Goal: Information Seeking & Learning: Learn about a topic

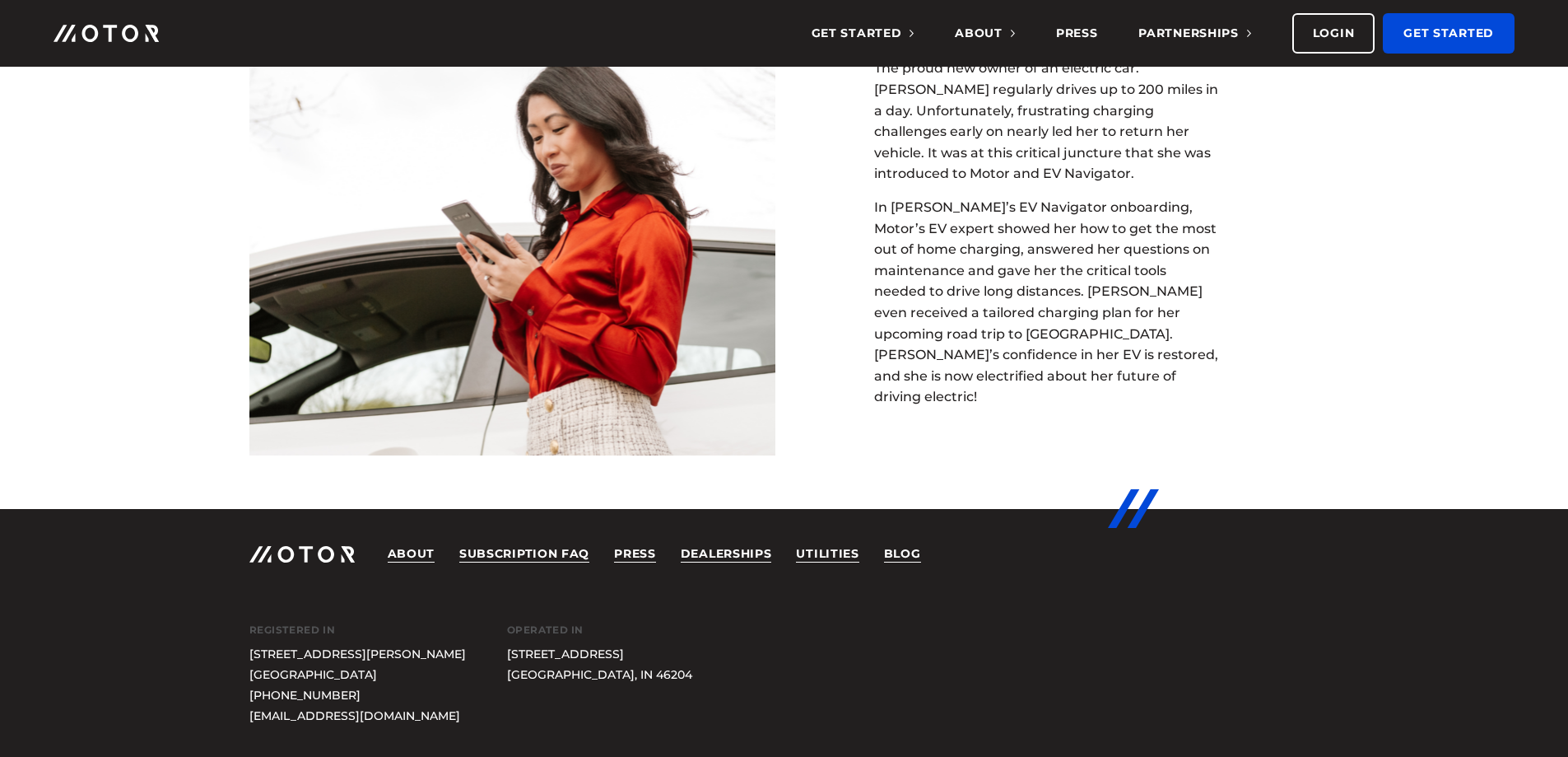
scroll to position [4636, 0]
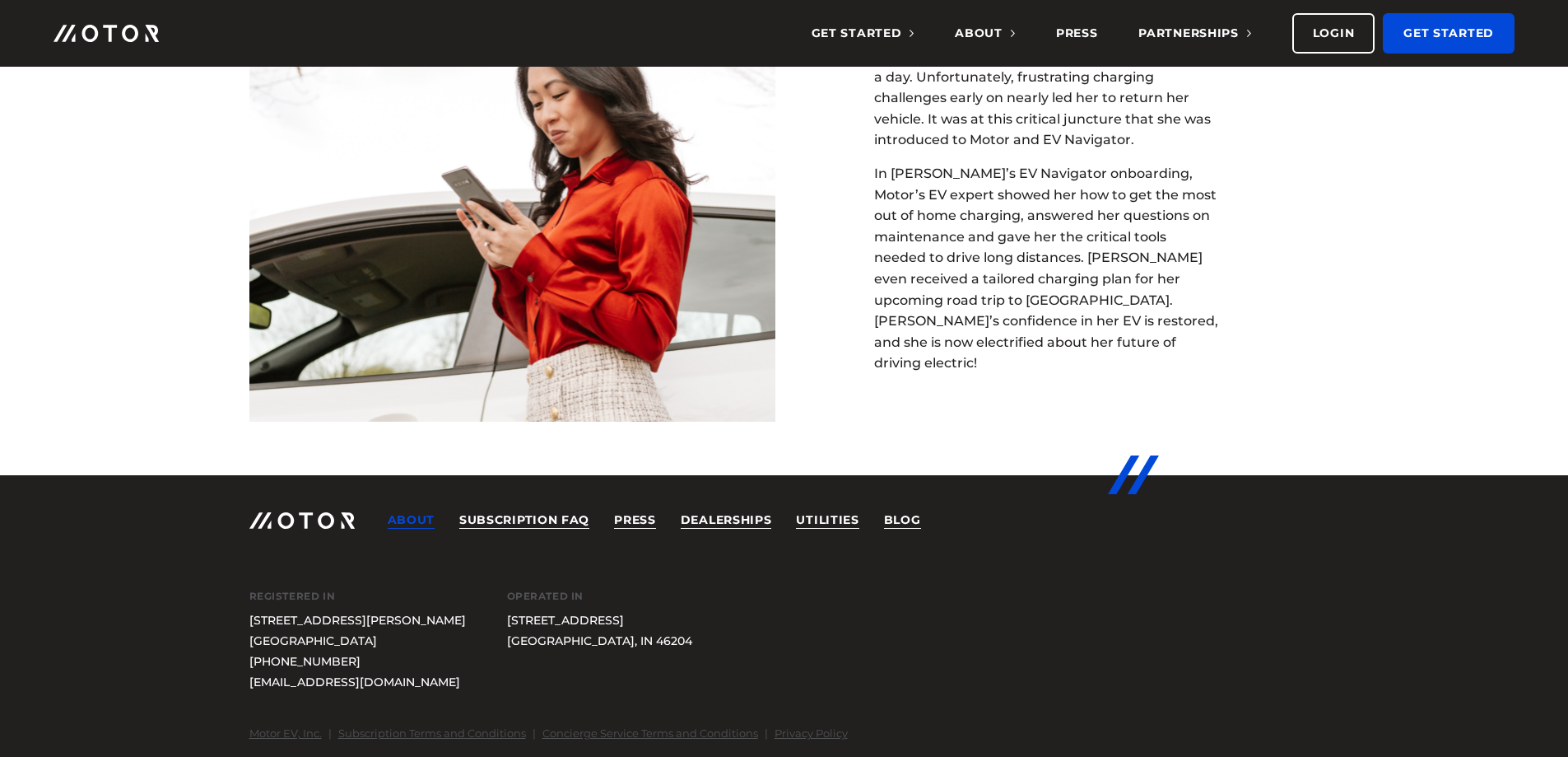
click at [416, 521] on link "About" at bounding box center [411, 520] width 47 height 17
click at [1062, 35] on link "Press" at bounding box center [1077, 34] width 42 height 67
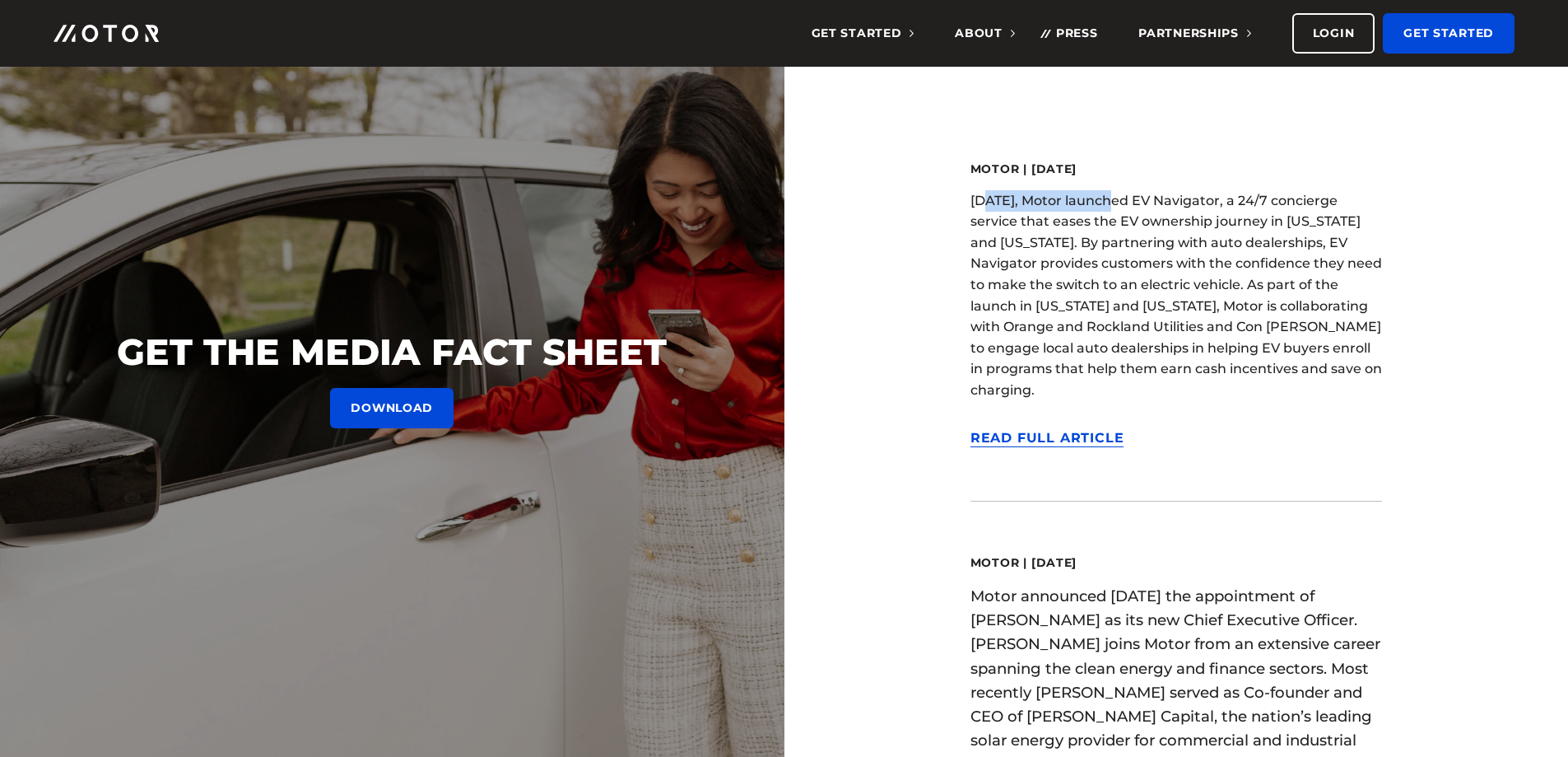
drag, startPoint x: 982, startPoint y: 203, endPoint x: 1106, endPoint y: 203, distance: 124.0
click at [1106, 203] on p "[DATE], Motor launched EV Navigator, a 24/7 concierge service that eases the EV…" at bounding box center [1176, 296] width 411 height 211
drag, startPoint x: 972, startPoint y: 198, endPoint x: 1123, endPoint y: 197, distance: 151.0
click at [1123, 197] on p "[DATE], Motor launched EV Navigator, a 24/7 concierge service that eases the EV…" at bounding box center [1176, 296] width 411 height 211
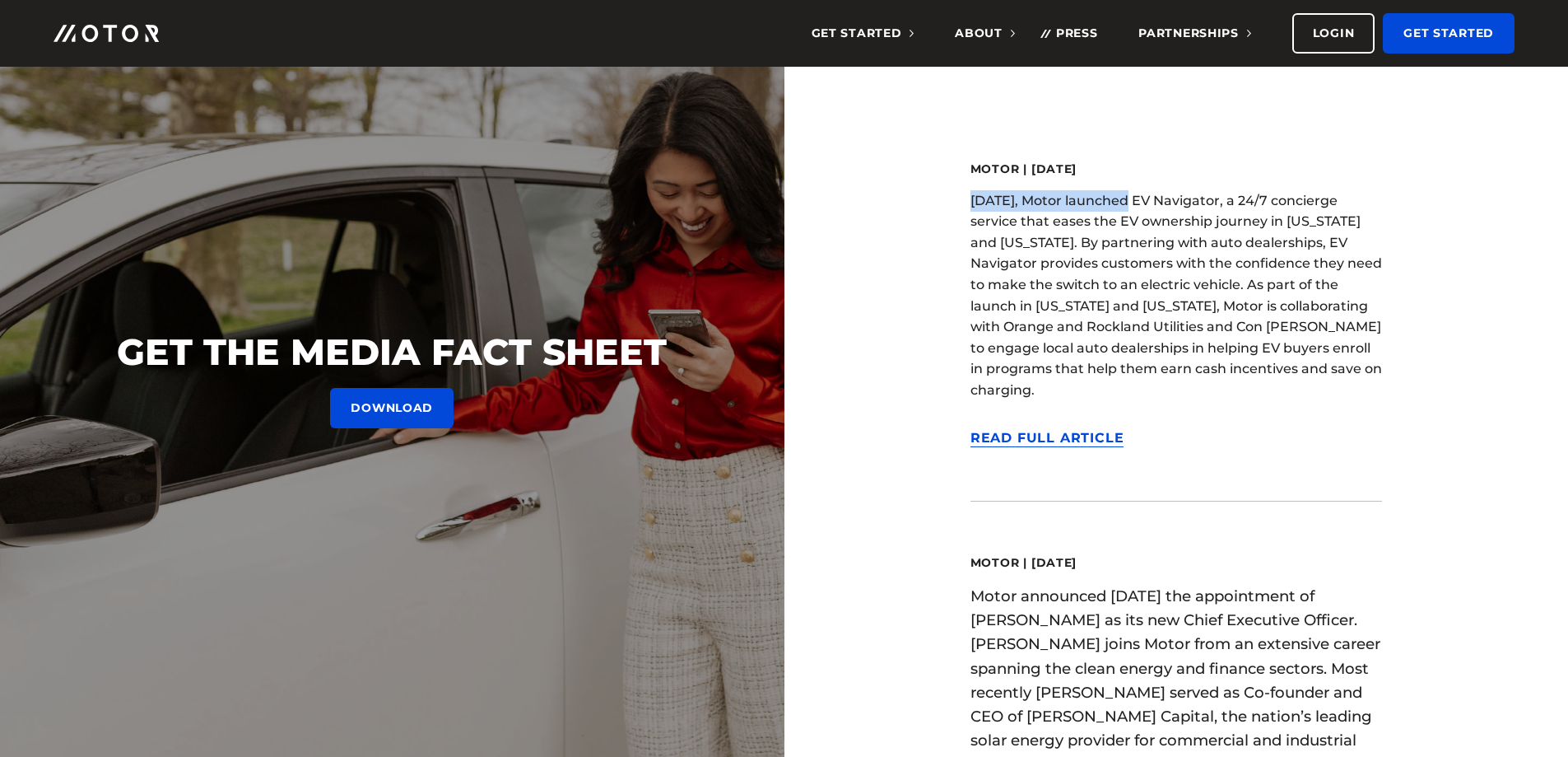
click at [1123, 197] on p "[DATE], Motor launched EV Navigator, a 24/7 concierge service that eases the EV…" at bounding box center [1176, 296] width 411 height 211
click at [1140, 277] on p "[DATE], Motor launched EV Navigator, a 24/7 concierge service that eases the EV…" at bounding box center [1176, 296] width 411 height 211
drag, startPoint x: 1025, startPoint y: 200, endPoint x: 1272, endPoint y: 199, distance: 247.0
click at [1272, 199] on p "[DATE], Motor launched EV Navigator, a 24/7 concierge service that eases the EV…" at bounding box center [1176, 296] width 411 height 211
click at [1272, 201] on p "[DATE], Motor launched EV Navigator, a 24/7 concierge service that eases the EV…" at bounding box center [1176, 296] width 411 height 211
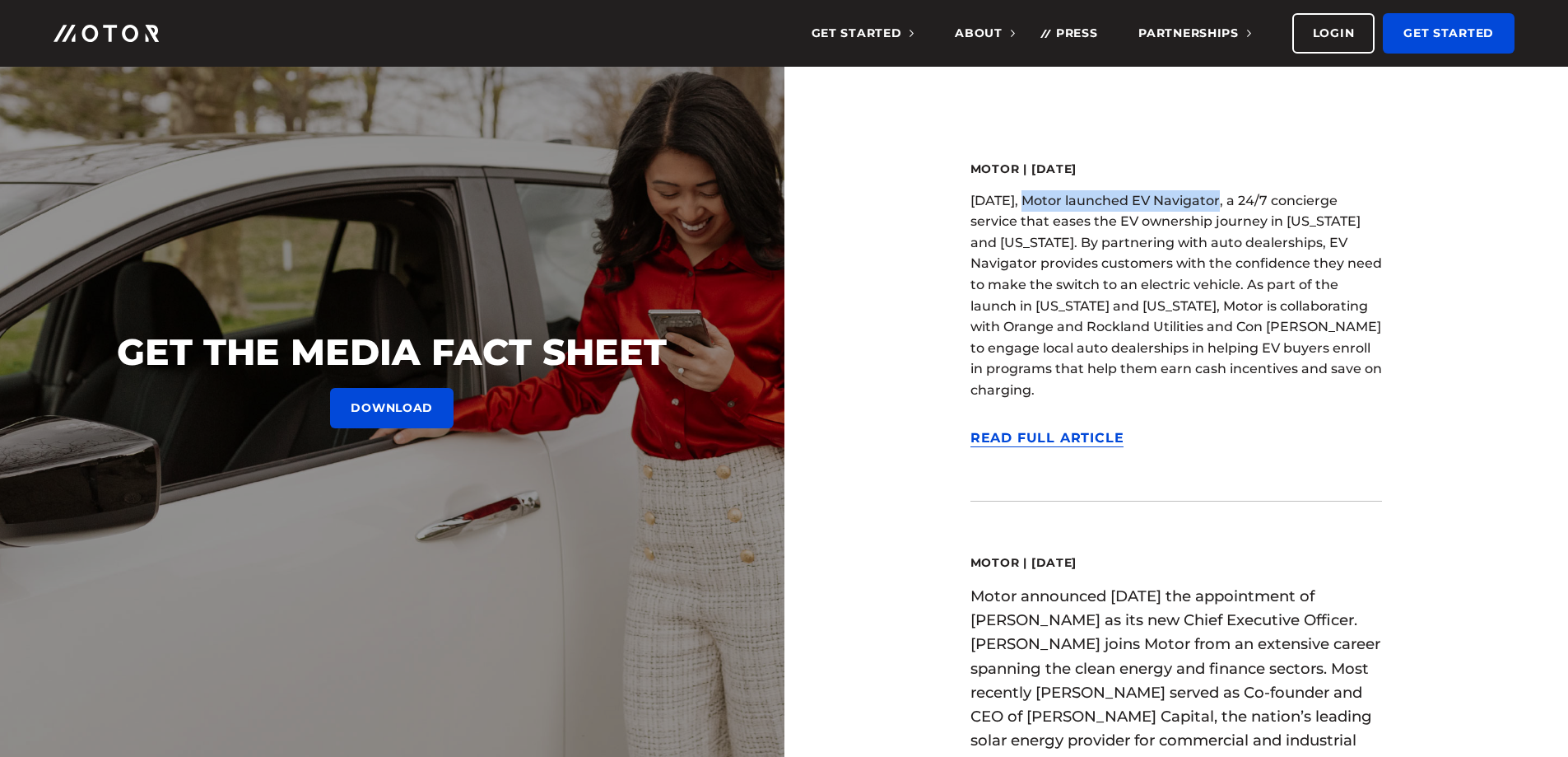
drag, startPoint x: 1023, startPoint y: 203, endPoint x: 1192, endPoint y: 196, distance: 169.1
click at [1206, 204] on p "[DATE], Motor launched EV Navigator, a 24/7 concierge service that eases the EV…" at bounding box center [1176, 296] width 411 height 211
copy p "otor launched EV Navigator"
click at [1196, 439] on div "Motor | [DATE] [DATE], Motor launched EV Navigator, a 24/7 concierge service th…" at bounding box center [1176, 304] width 411 height 393
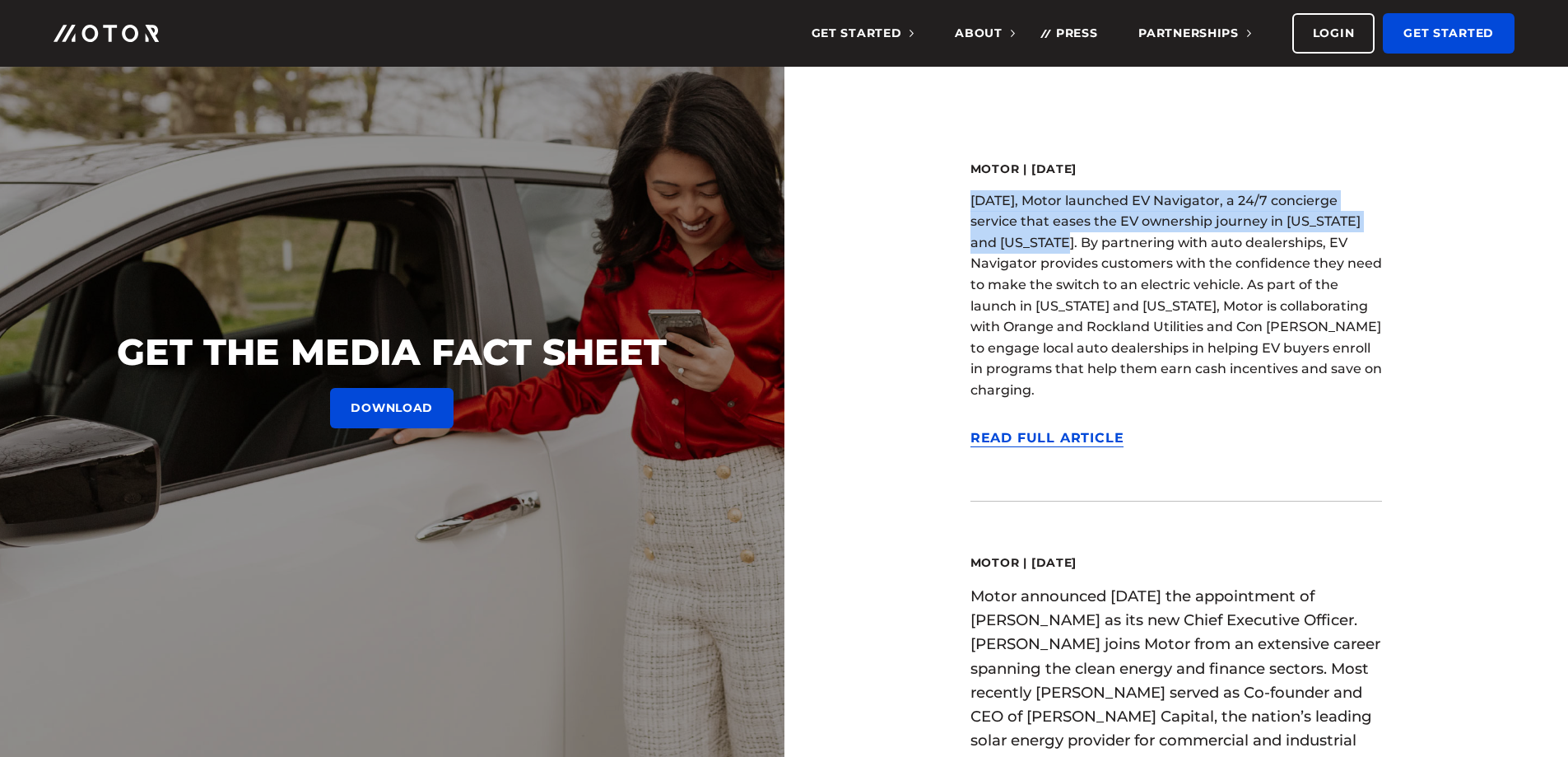
drag, startPoint x: 1011, startPoint y: 244, endPoint x: 967, endPoint y: 205, distance: 58.8
click at [971, 205] on p "[DATE], Motor launched EV Navigator, a 24/7 concierge service that eases the EV…" at bounding box center [1176, 296] width 411 height 211
copy p "[DATE], Motor launched EV Navigator, a 24/7 concierge service that eases the EV…"
